Goal: Task Accomplishment & Management: Use online tool/utility

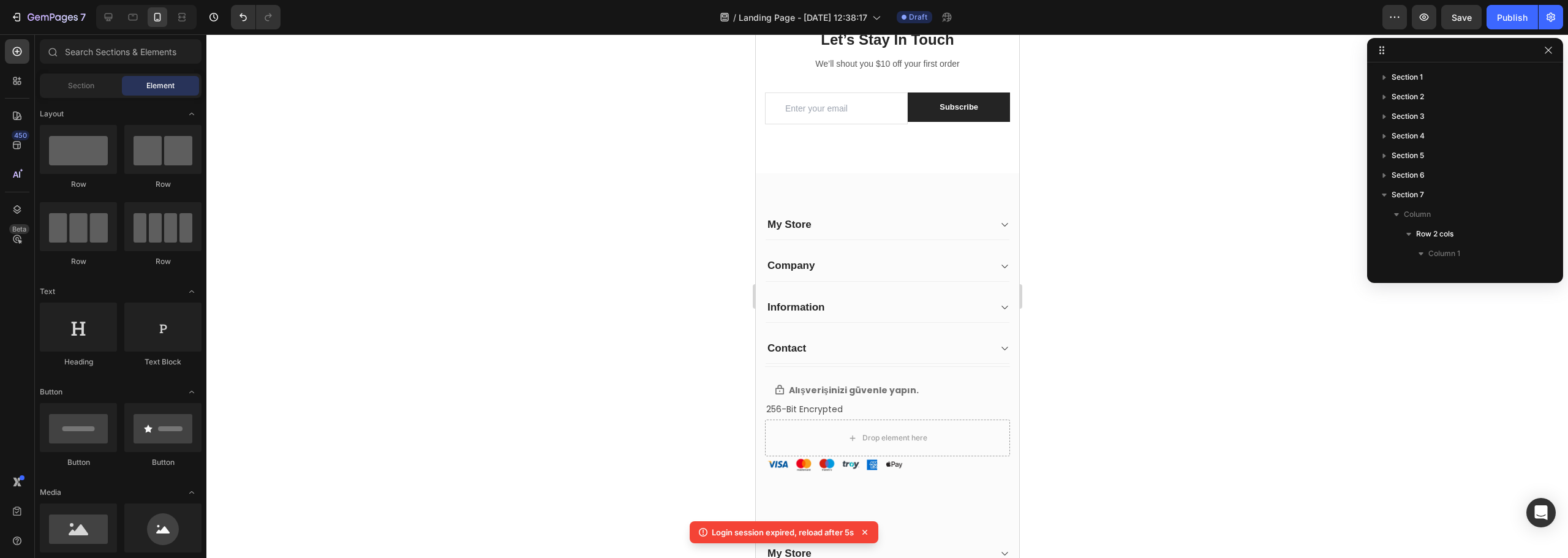
scroll to position [2533, 0]
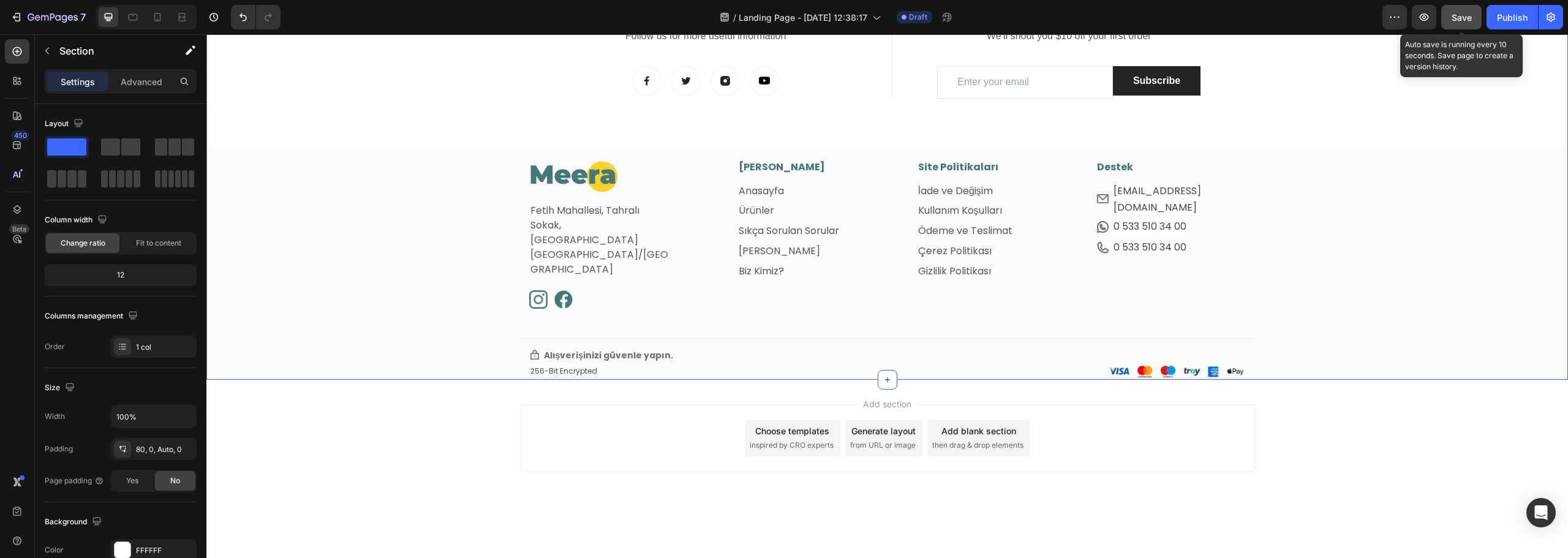
click at [1457, 16] on span "Save" at bounding box center [1461, 17] width 20 height 10
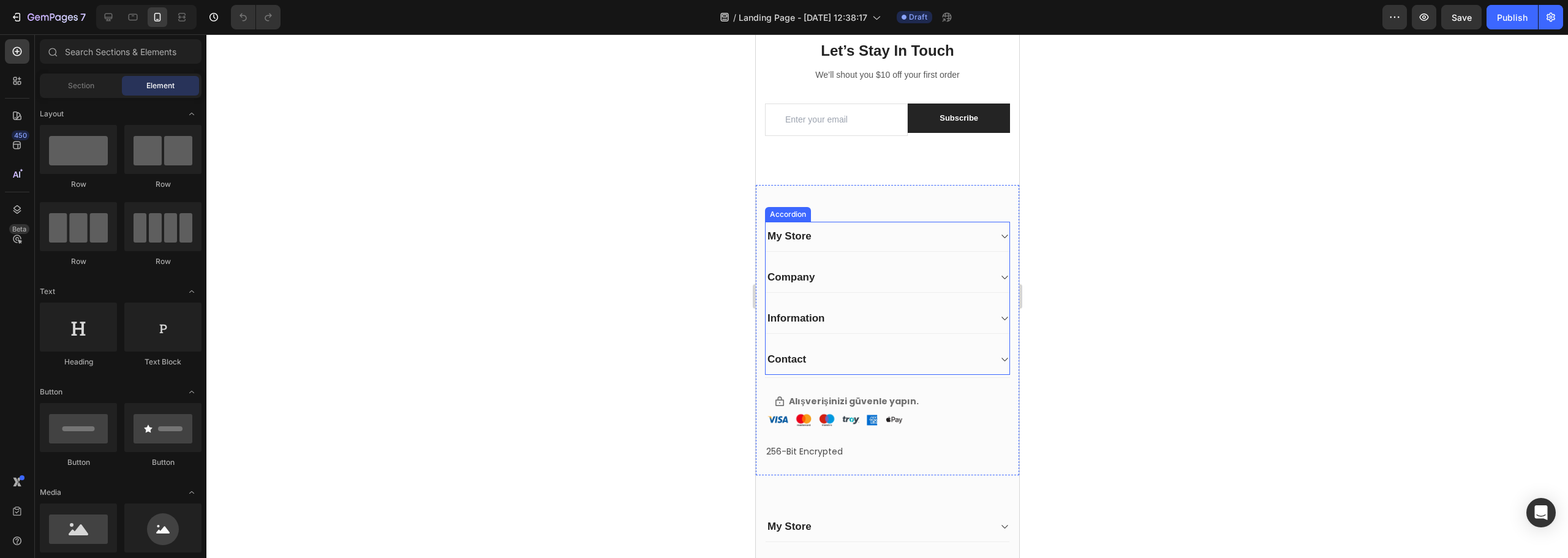
scroll to position [2568, 0]
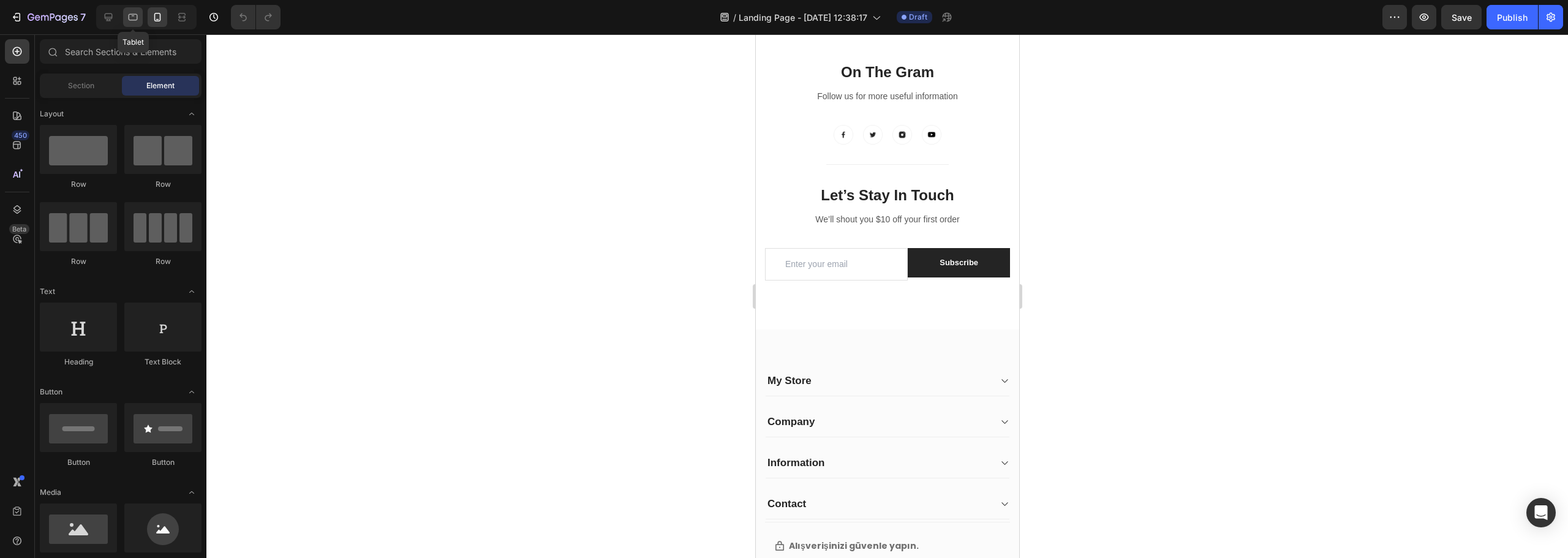
click at [127, 25] on div at bounding box center [132, 16] width 19 height 19
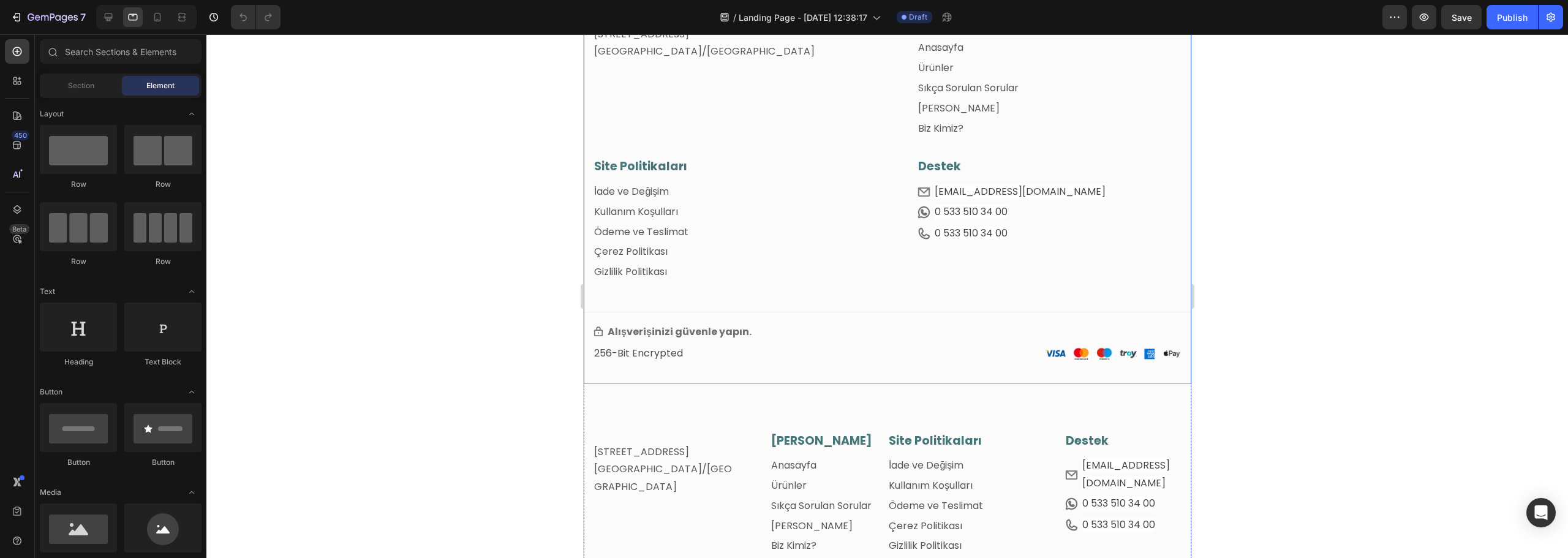
scroll to position [2629, 0]
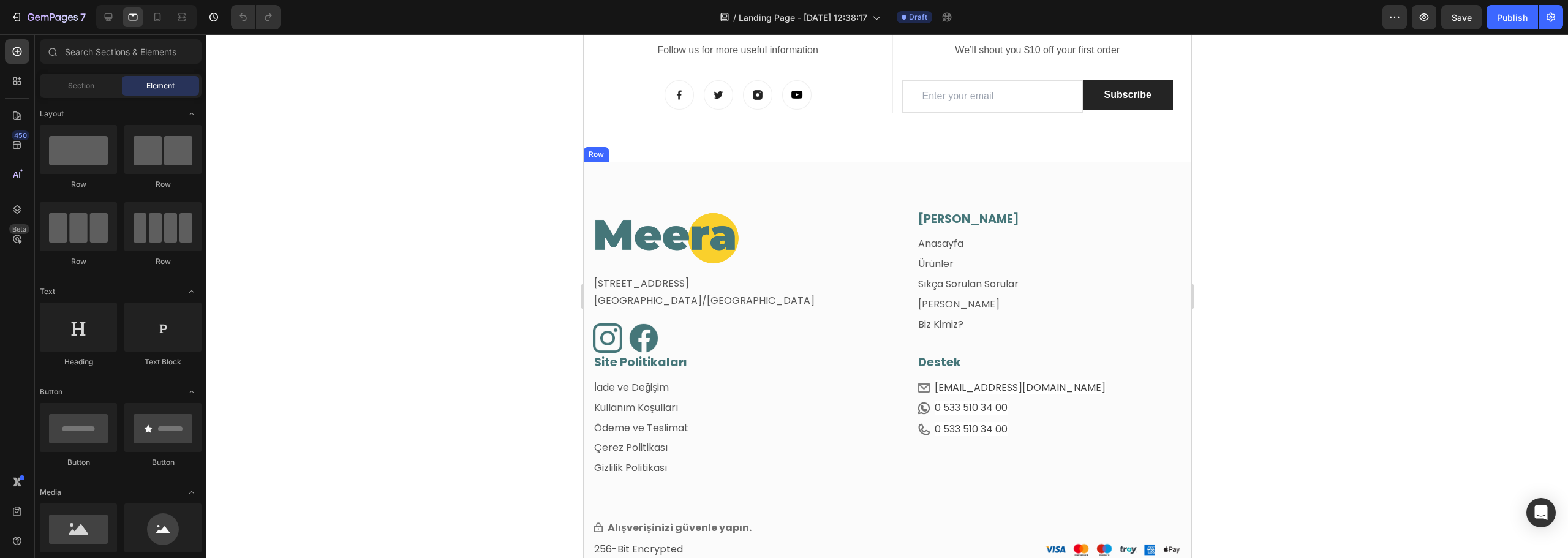
click at [808, 192] on div "Image Fetih Mahallesi, Tahralı Sokak, Blok 2E, Daire 5 Ataşehir/İstanbul Text b…" at bounding box center [887, 370] width 607 height 418
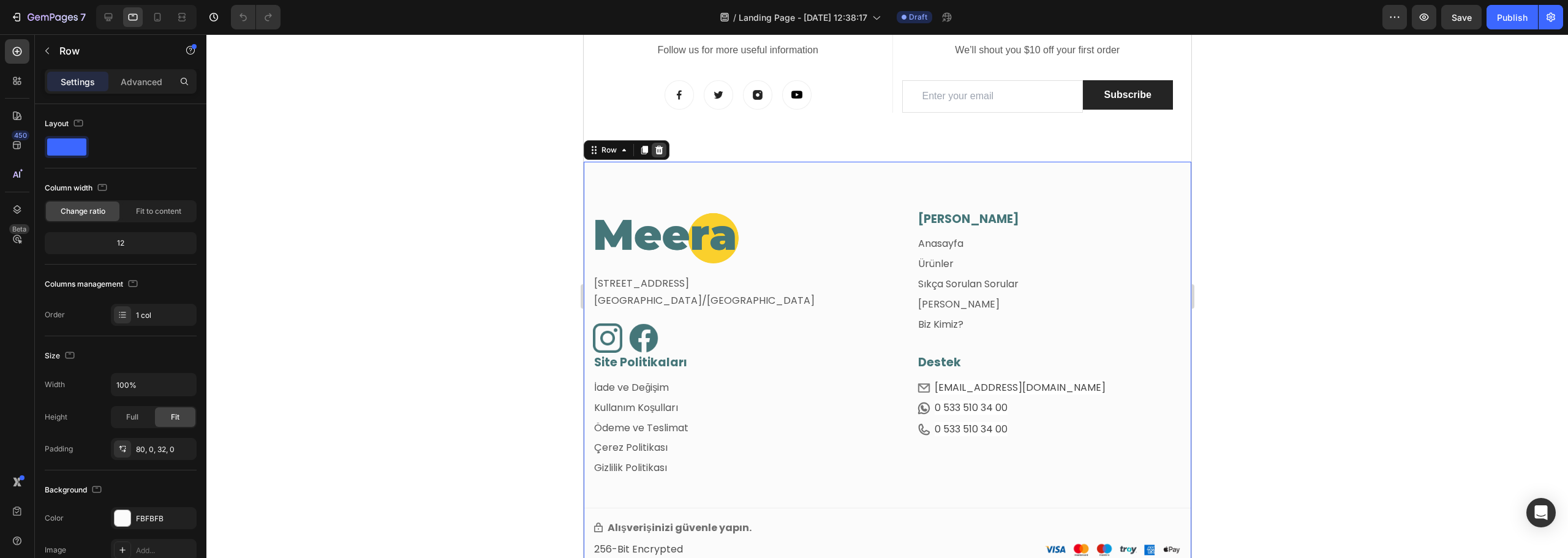
click at [660, 151] on icon at bounding box center [659, 149] width 8 height 9
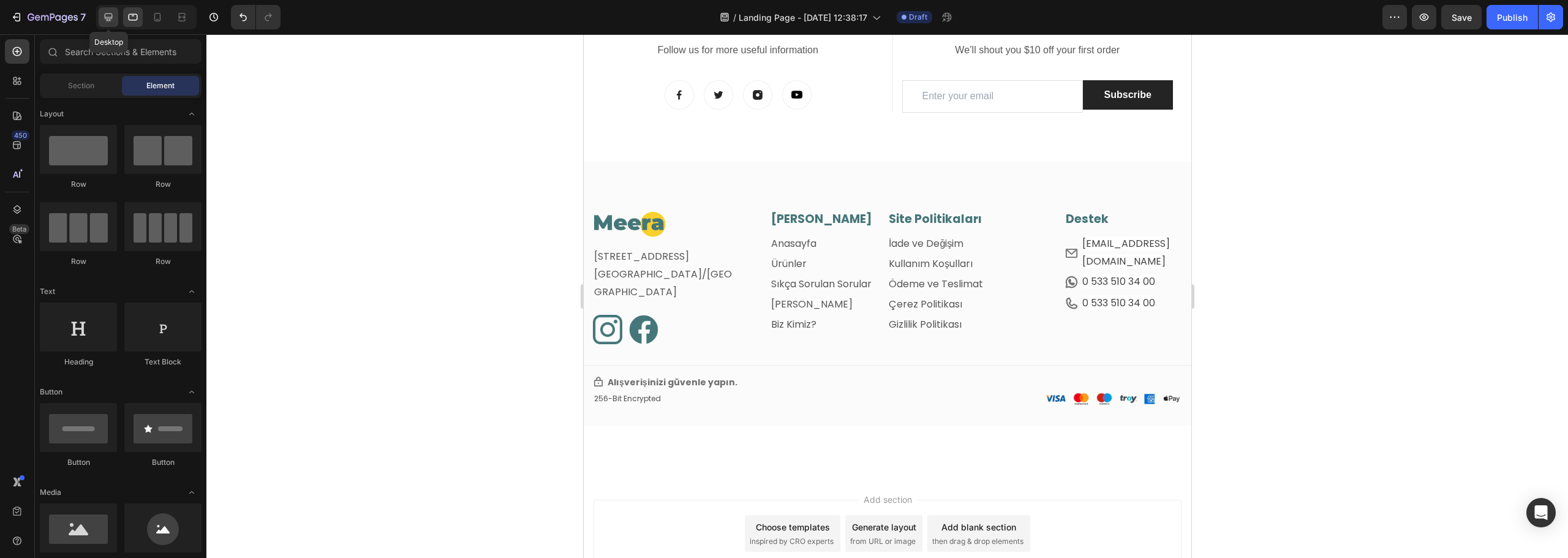
click at [107, 17] on icon at bounding box center [109, 17] width 8 height 8
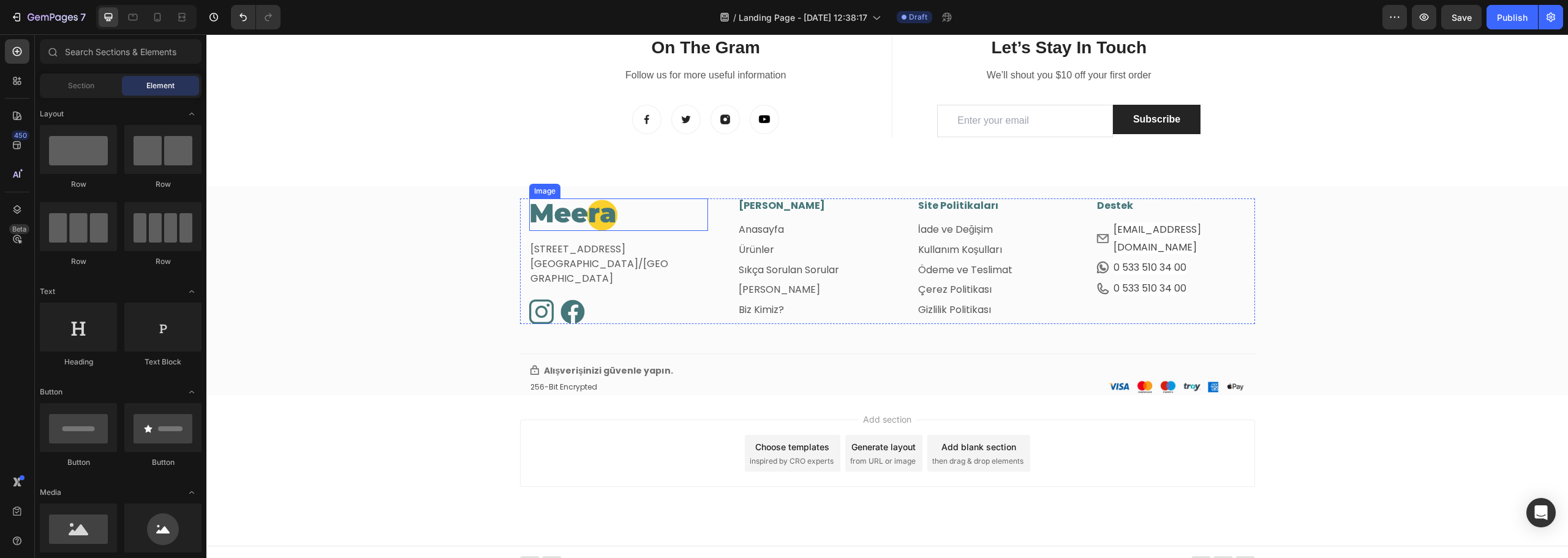
scroll to position [2360, 0]
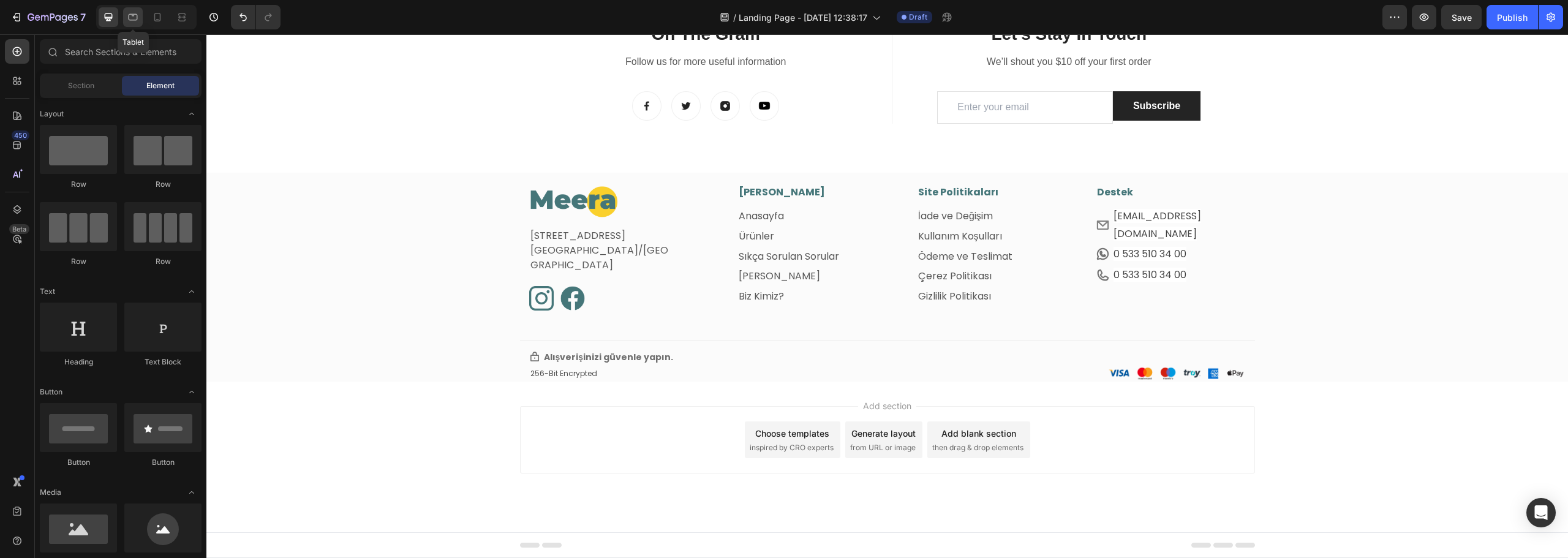
click at [128, 19] on icon at bounding box center [133, 17] width 12 height 12
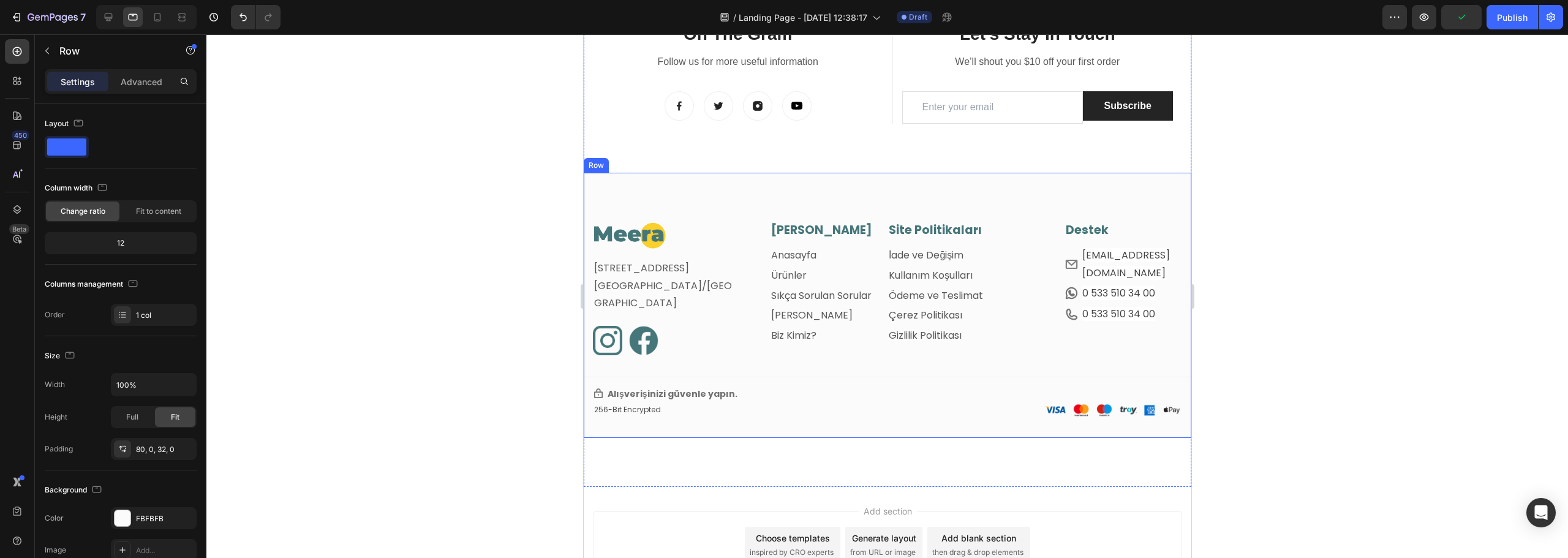
click at [813, 198] on div "Image Fetih Mahallesi, Tahralı Sokak, Blok 2E, Daire 5 Ataşehir/İstanbul Text b…" at bounding box center [887, 305] width 607 height 265
click at [142, 81] on p "Advanced" at bounding box center [142, 82] width 42 height 13
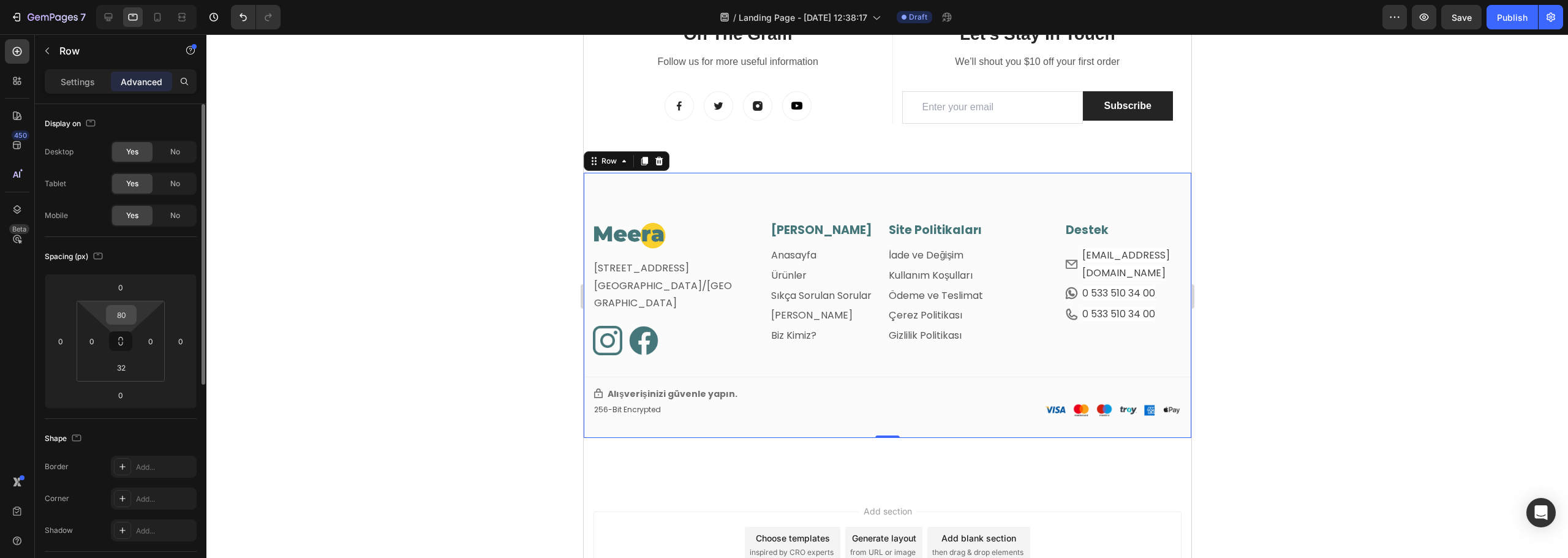
click at [116, 313] on input "80" at bounding box center [121, 315] width 24 height 19
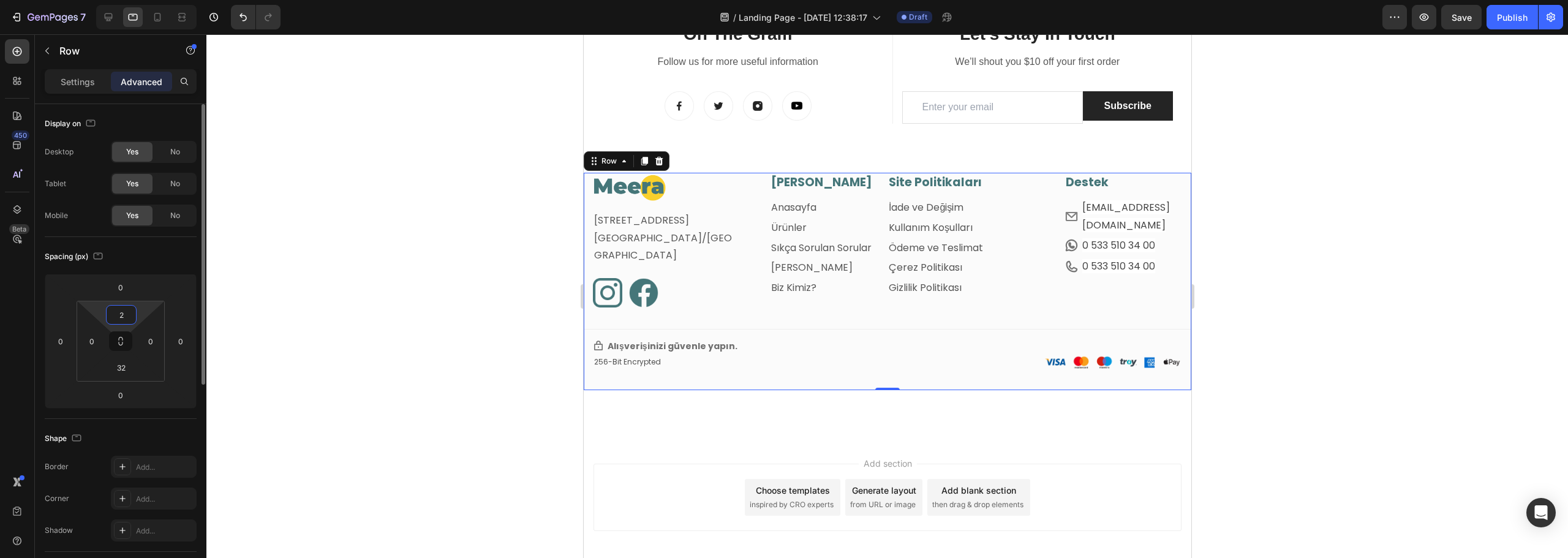
type input "20"
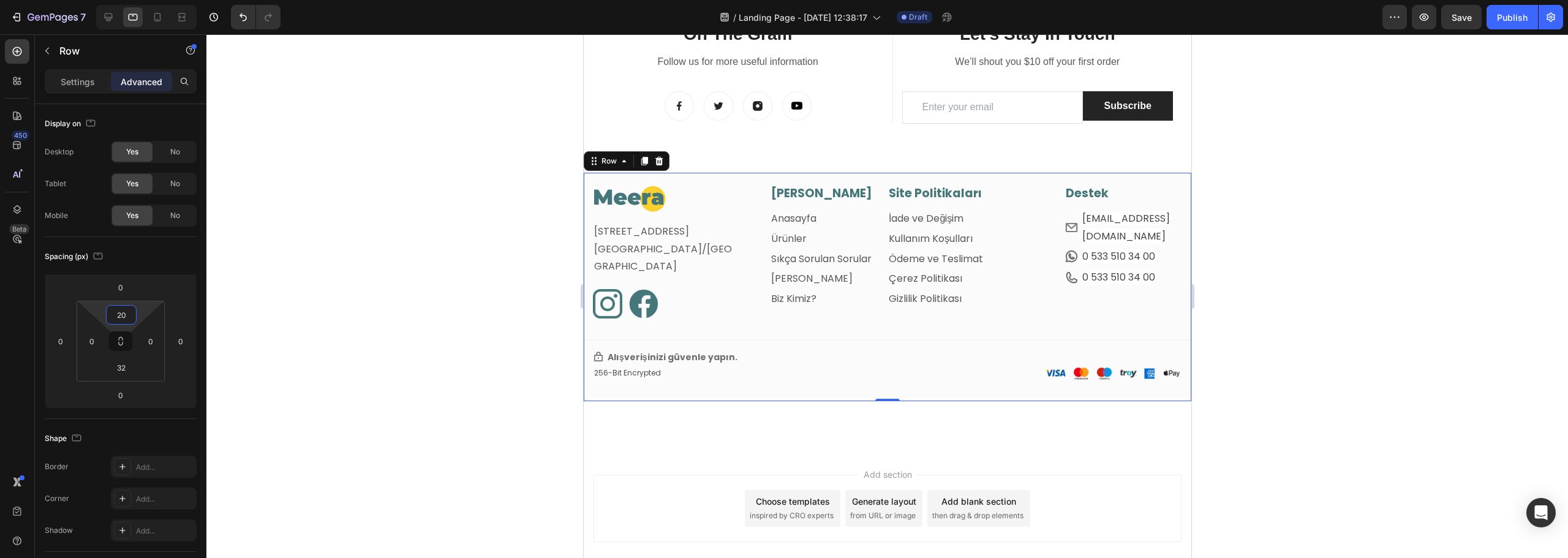
click at [273, 240] on div at bounding box center [887, 296] width 1362 height 524
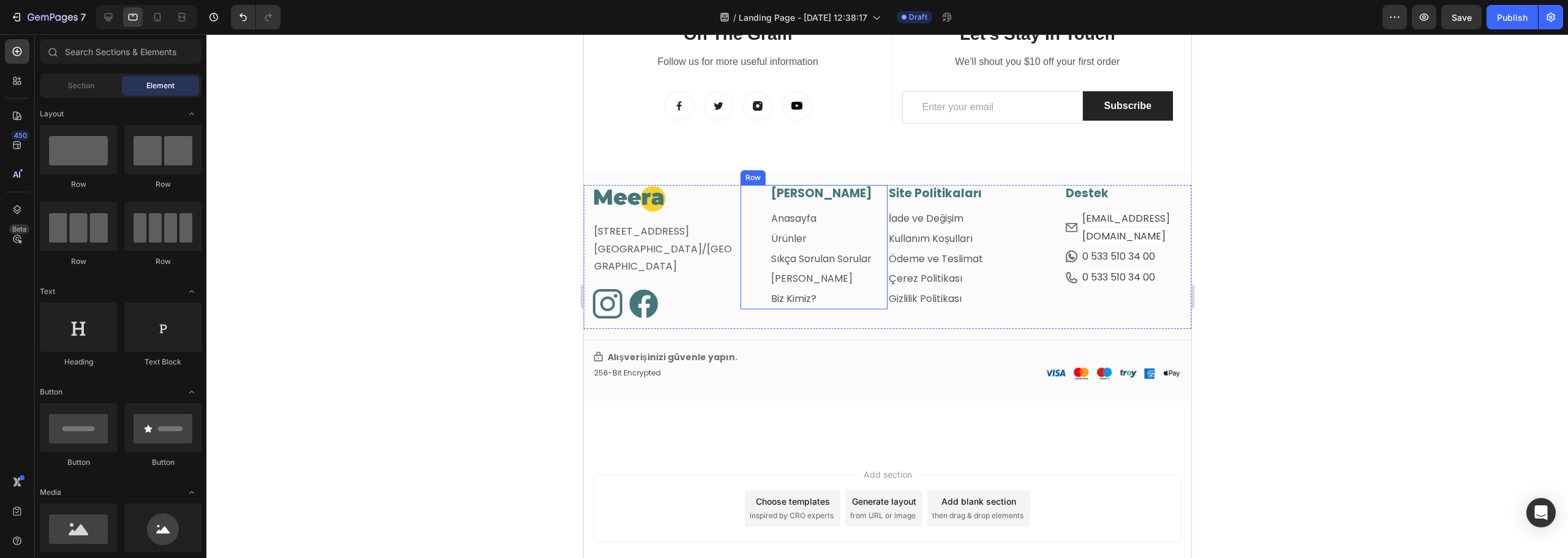
click at [763, 203] on div "Ana Menü Heading Anasayfa Text block Ürünler Text block Sıkça Sorulan Sorular T…" at bounding box center [814, 247] width 148 height 125
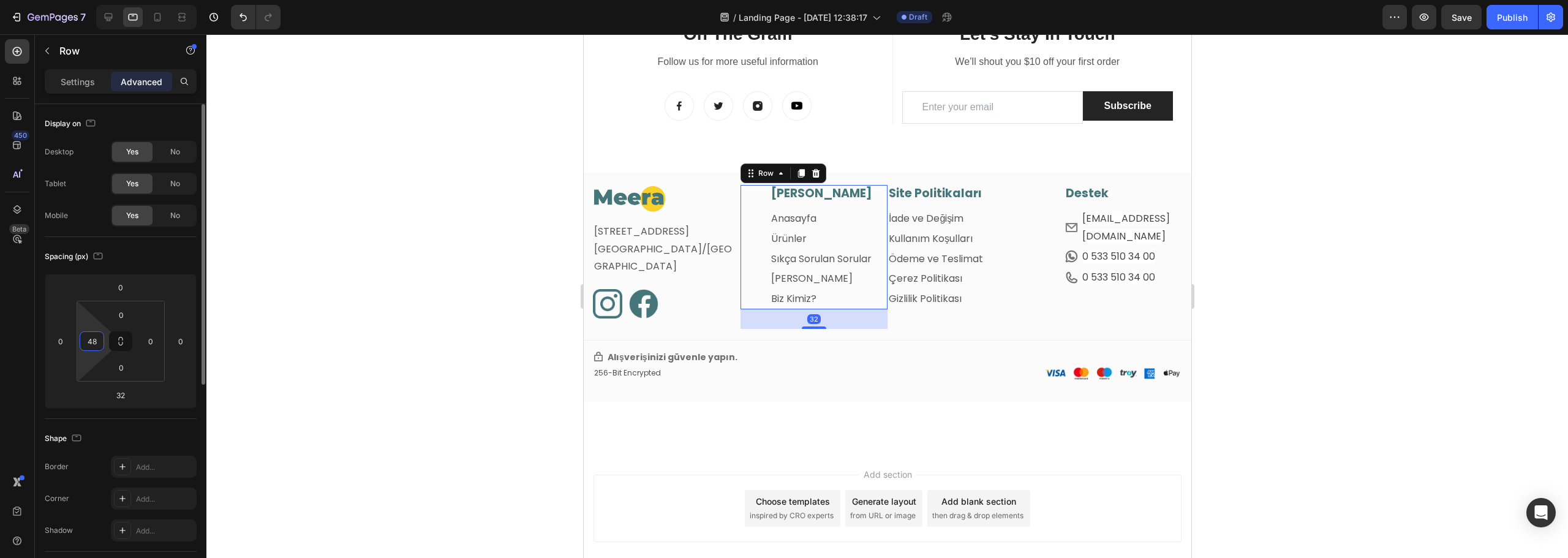
click at [96, 345] on input "48" at bounding box center [92, 342] width 19 height 19
type input "0"
click at [399, 290] on div at bounding box center [887, 296] width 1362 height 524
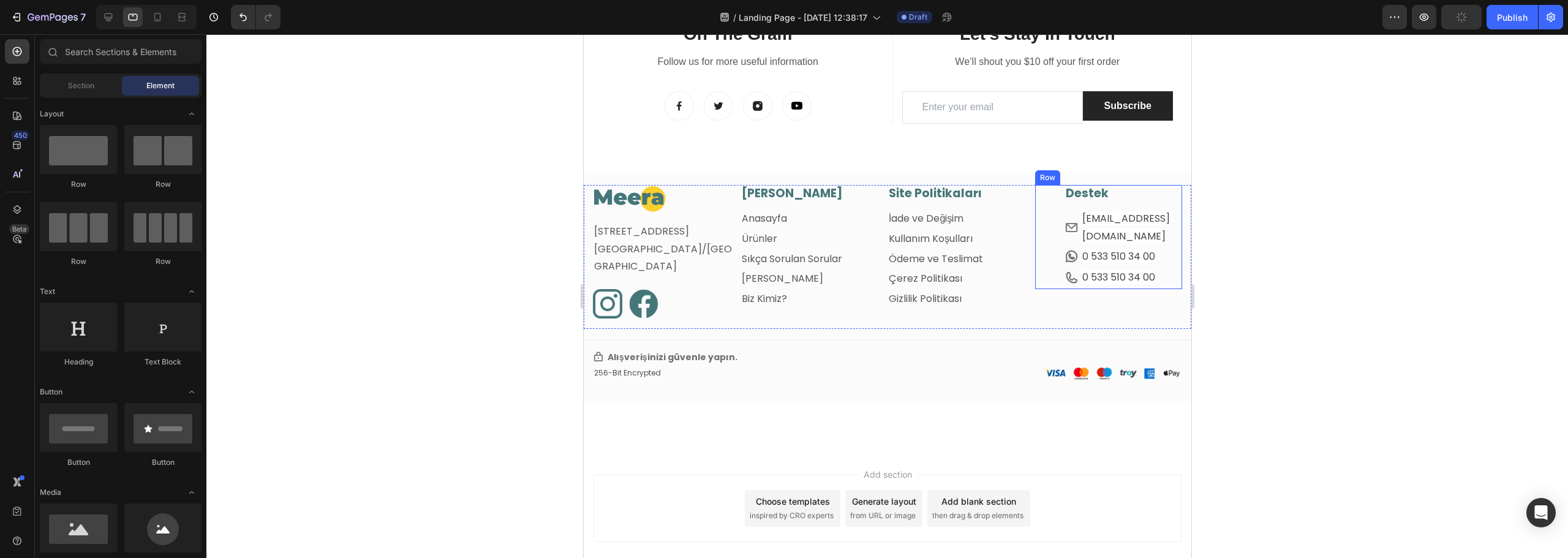
click at [1052, 215] on div "Destek Heading Row Icon info@meeratr.com Text block Row Icon 0 533 510 34 00 Te…" at bounding box center [1108, 237] width 148 height 104
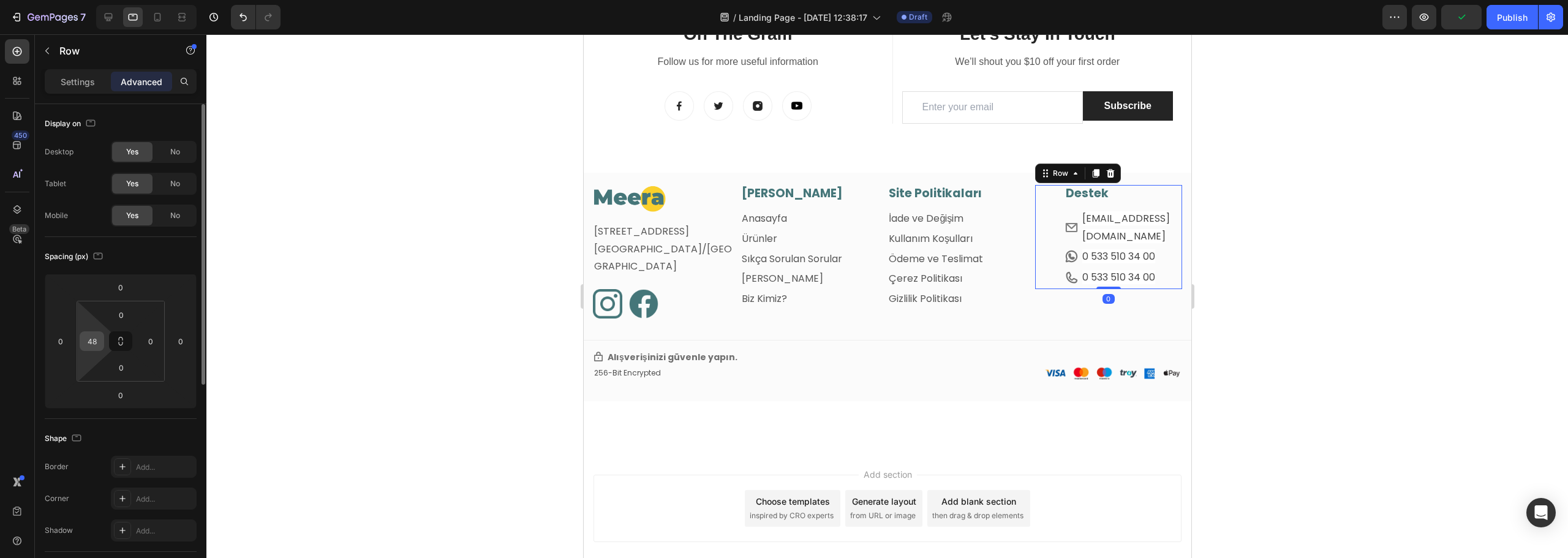
click at [100, 342] on input "48" at bounding box center [92, 342] width 19 height 19
type input "0"
click at [495, 180] on div at bounding box center [887, 296] width 1362 height 524
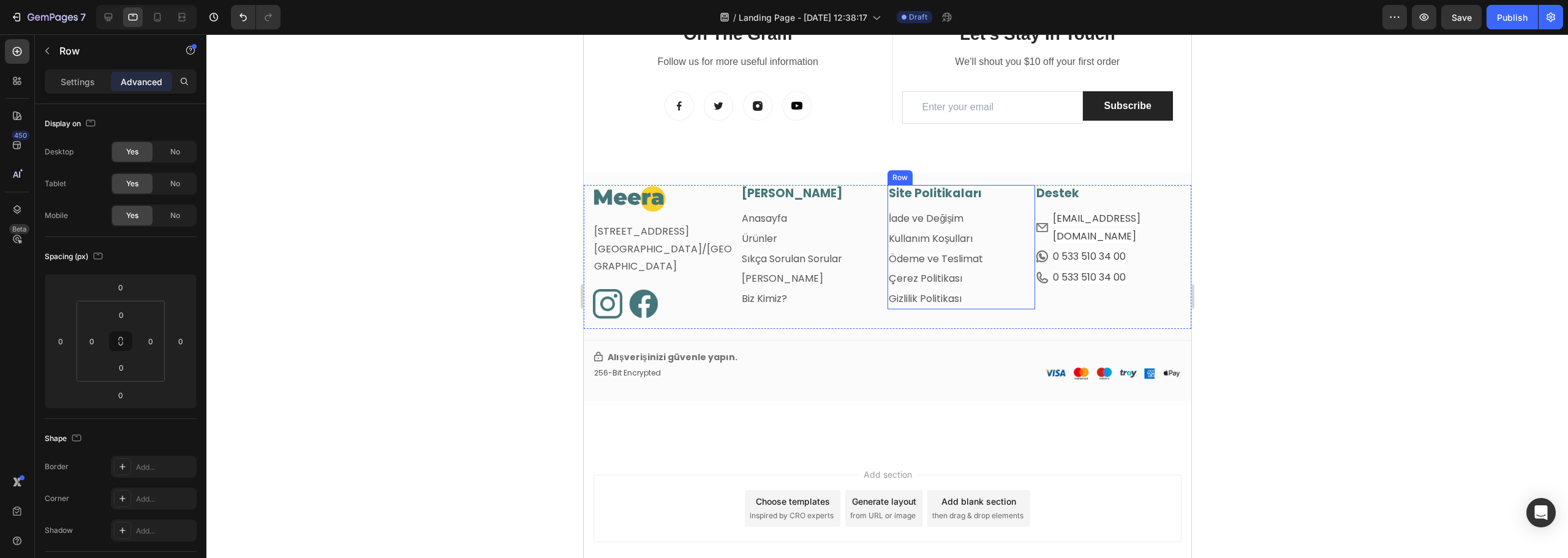
click at [887, 204] on div "Site Politikaları Heading İade ve Değişim Text block Kullanım Koşulları Text bl…" at bounding box center [961, 247] width 148 height 125
click at [306, 273] on div at bounding box center [887, 296] width 1362 height 524
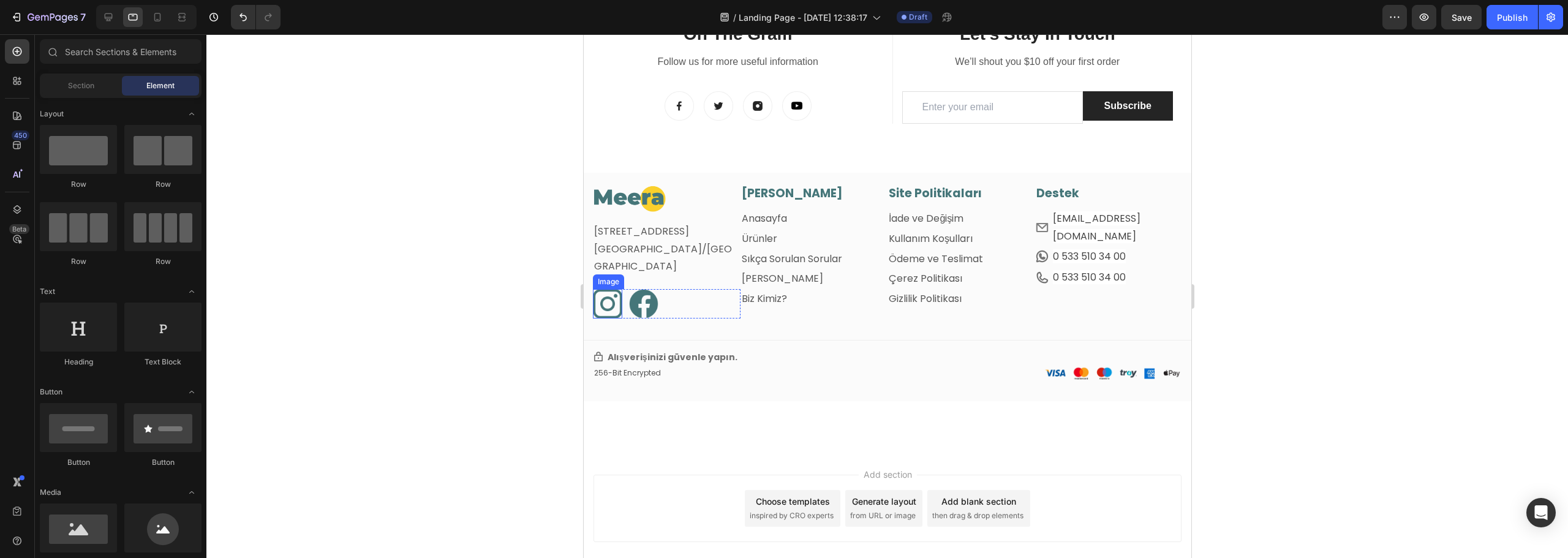
click at [601, 310] on img at bounding box center [607, 304] width 30 height 30
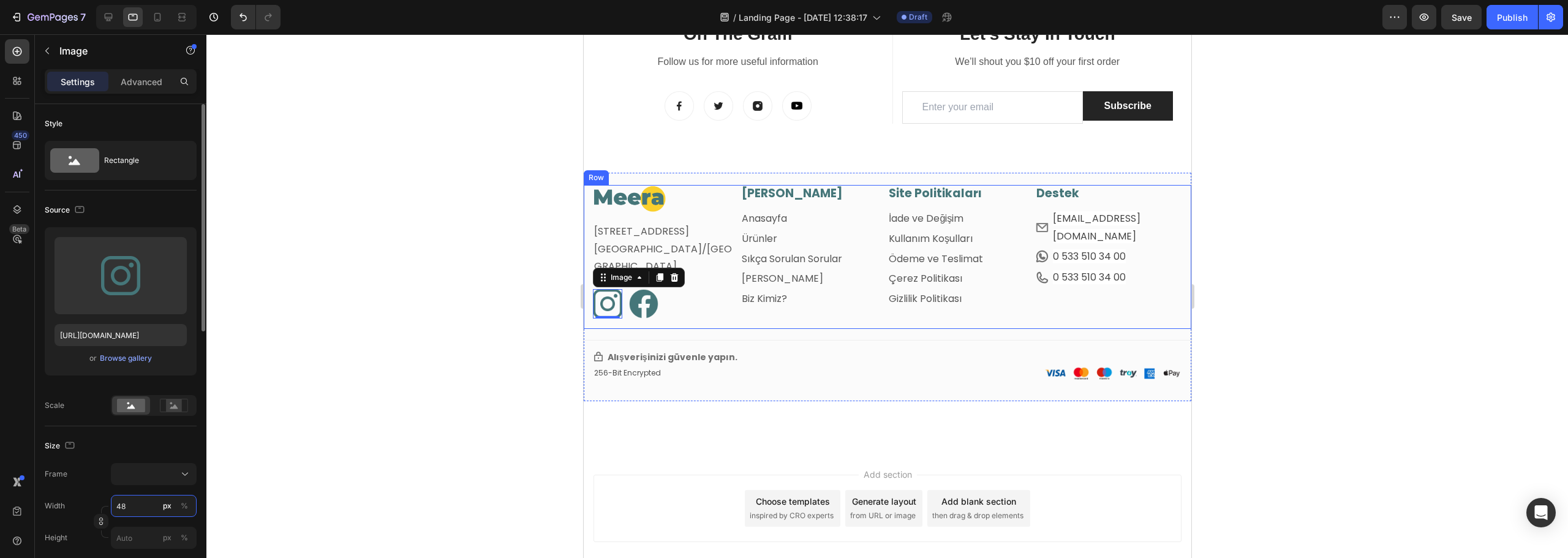
click at [121, 506] on input "48" at bounding box center [154, 506] width 86 height 22
type input "3"
type input "30"
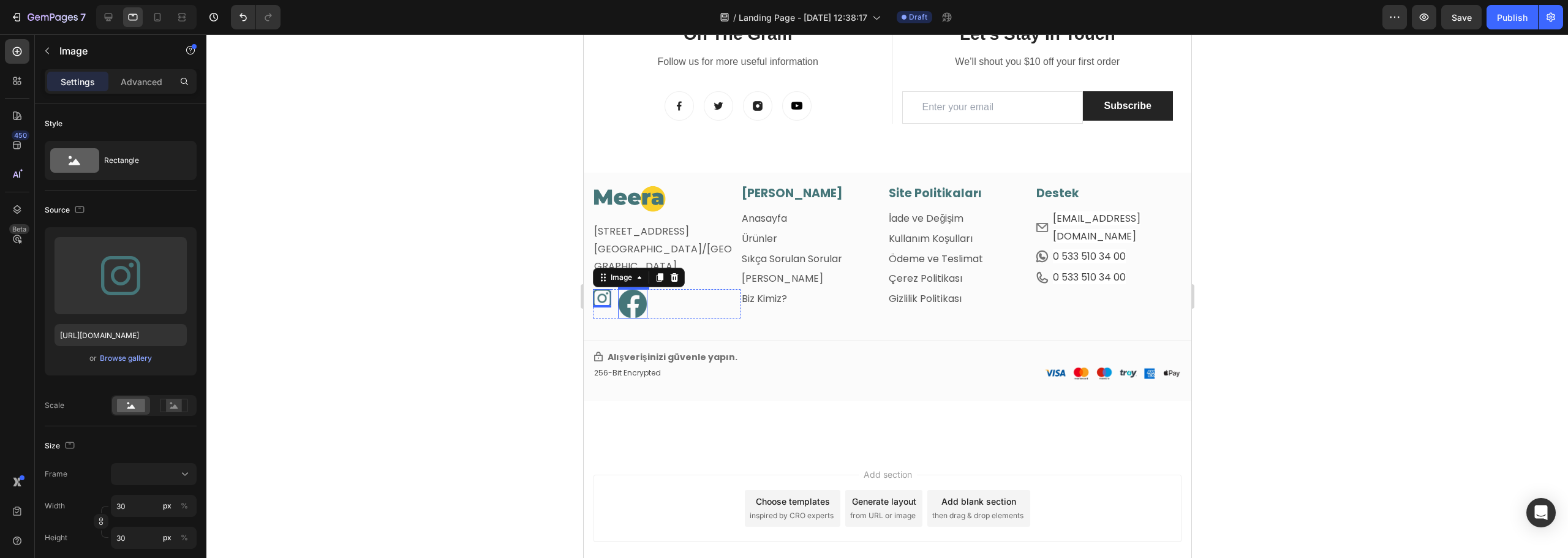
click at [642, 315] on img at bounding box center [632, 304] width 30 height 30
click at [121, 497] on input "48" at bounding box center [154, 506] width 86 height 22
type input "3"
type input "30"
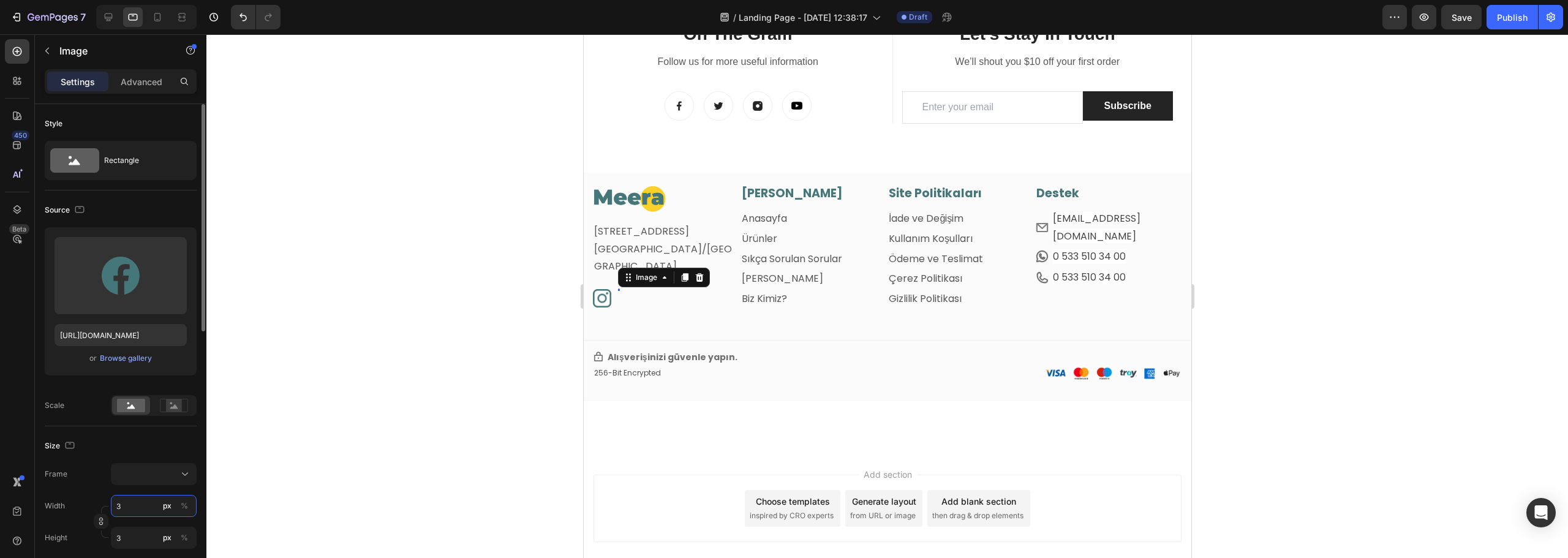
type input "30"
click at [394, 290] on div at bounding box center [887, 296] width 1362 height 524
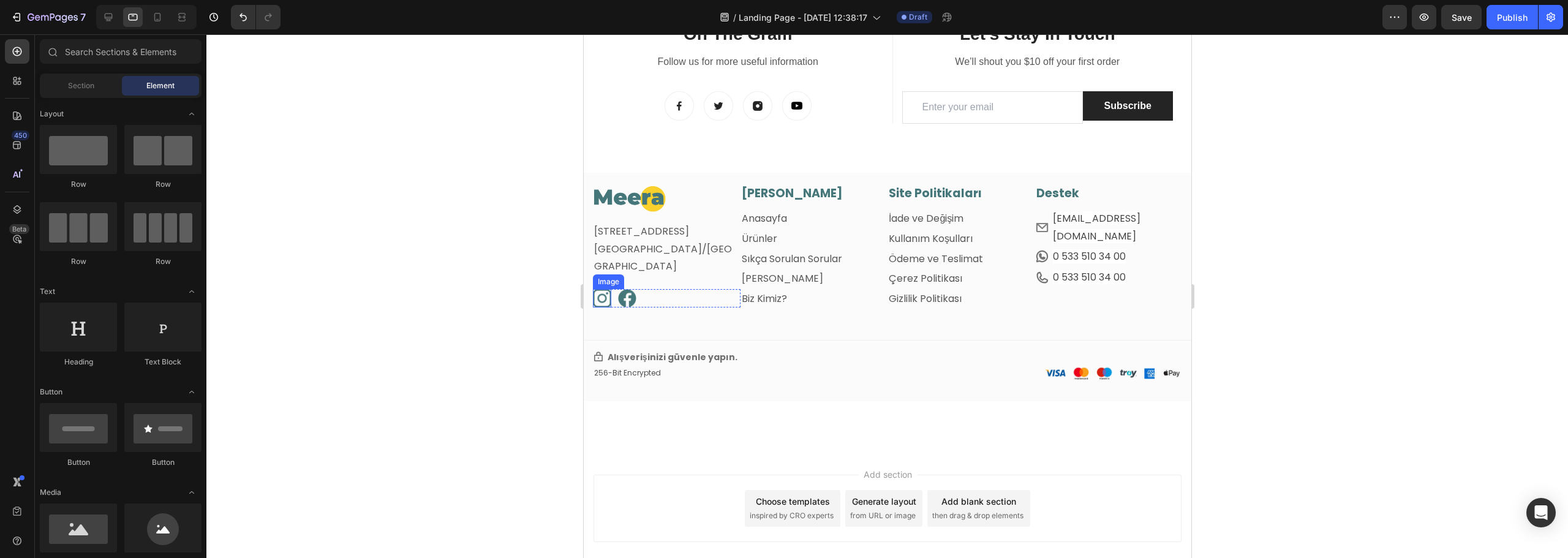
click at [601, 300] on img at bounding box center [602, 299] width 19 height 19
